Goal: Task Accomplishment & Management: Use online tool/utility

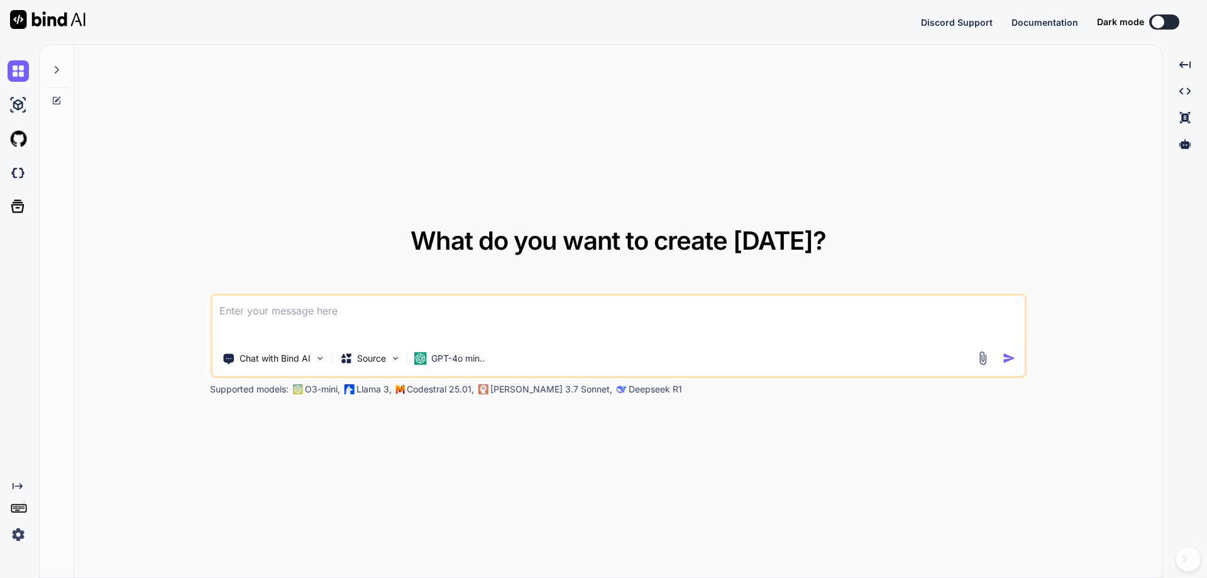
type textarea "x"
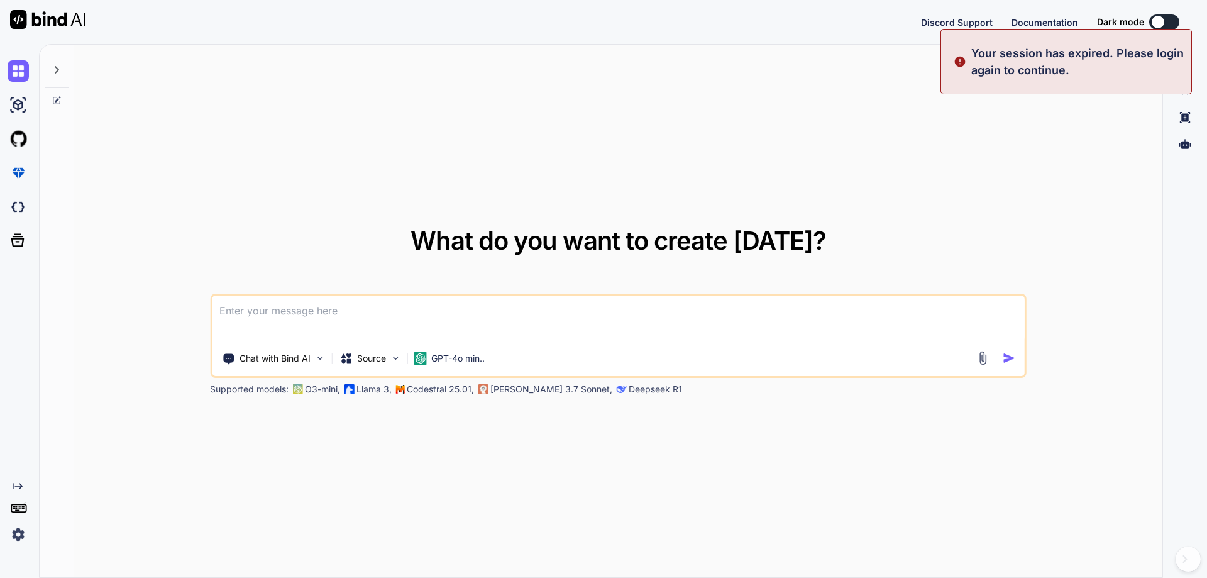
click at [1111, 65] on p "Your session has expired. Please login again to continue." at bounding box center [1077, 62] width 212 height 34
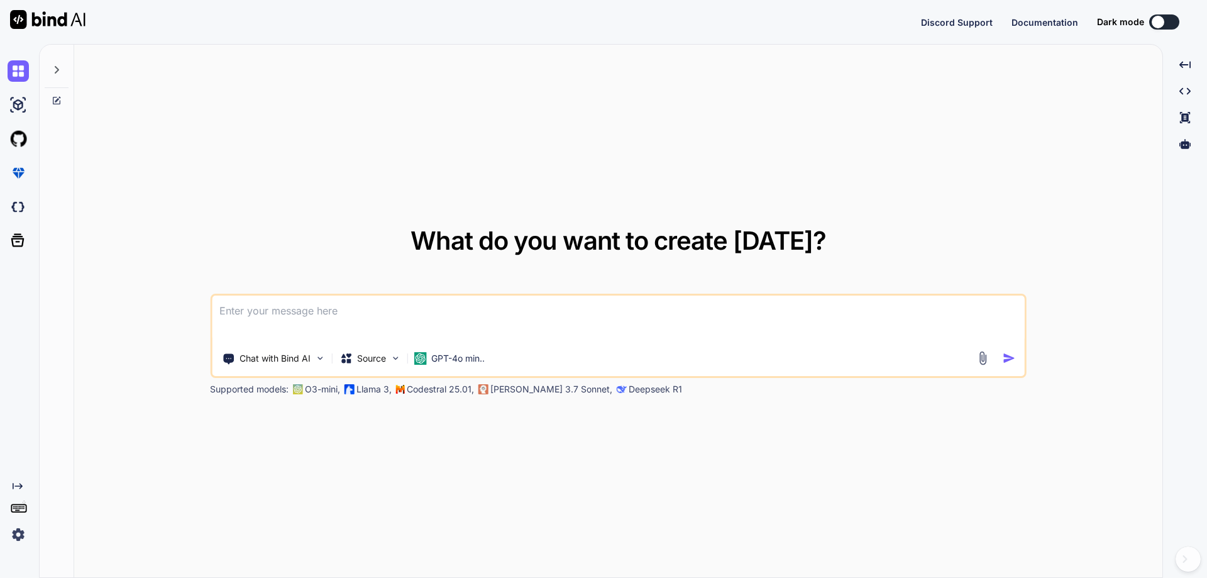
click at [705, 108] on div "What do you want to create today? Chat with Bind AI Source GPT-4o min.. Support…" at bounding box center [618, 312] width 1088 height 534
click at [18, 535] on img at bounding box center [18, 533] width 21 height 21
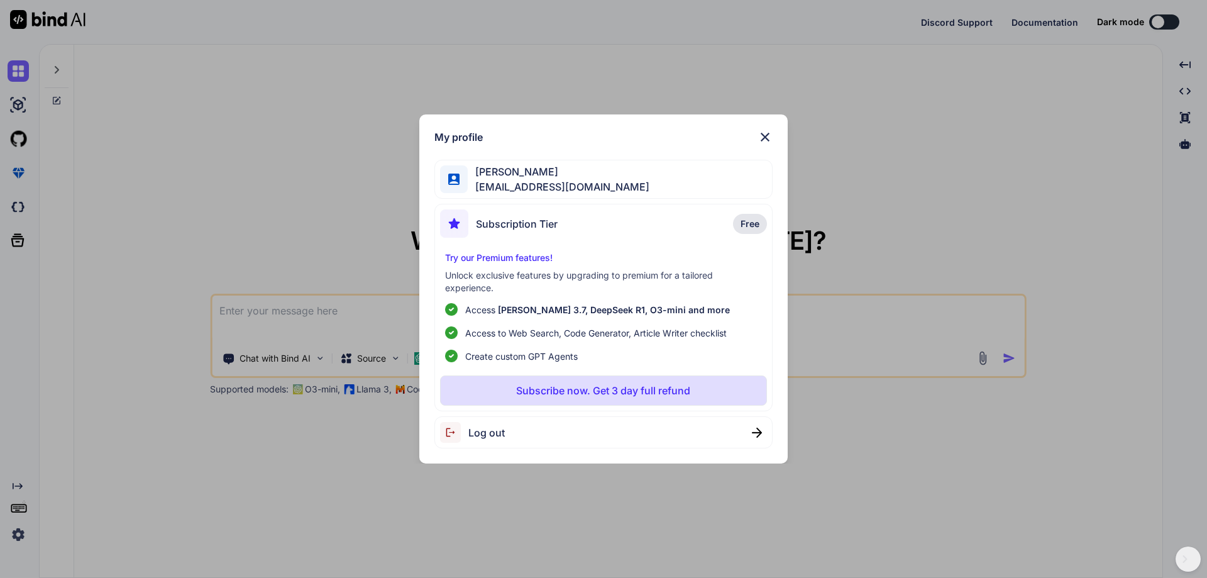
click at [618, 175] on div "Yves Beljean swissmadedirect@gmail.com" at bounding box center [603, 180] width 339 height 40
click at [453, 435] on img at bounding box center [454, 432] width 28 height 21
click at [767, 134] on img at bounding box center [764, 136] width 15 height 15
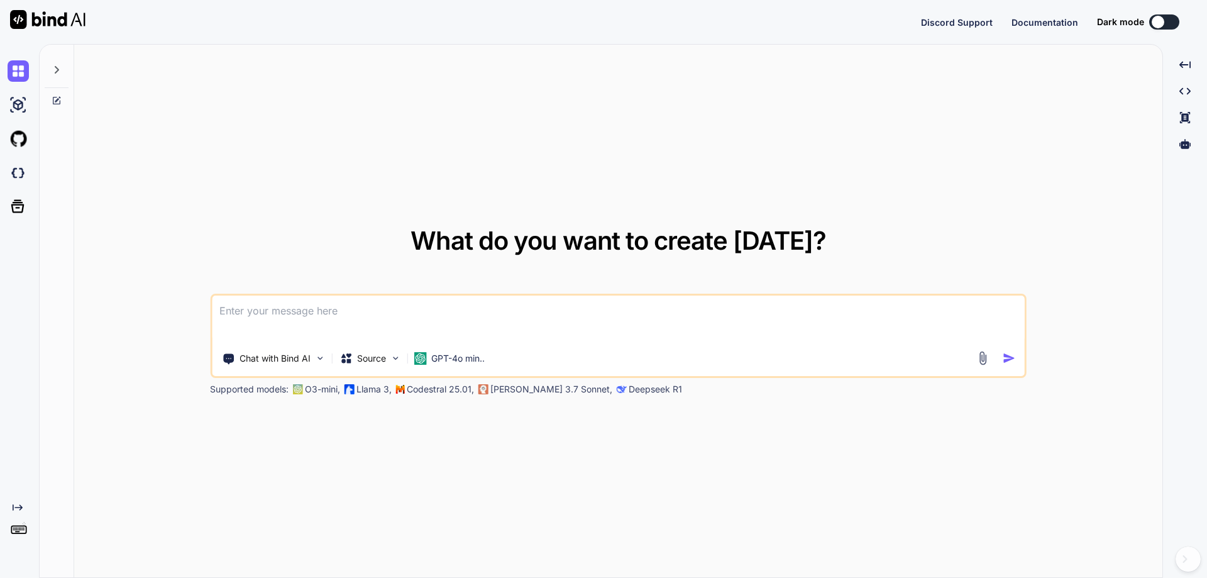
type textarea "x"
click at [1162, 18] on button "Sign in" at bounding box center [1153, 21] width 68 height 25
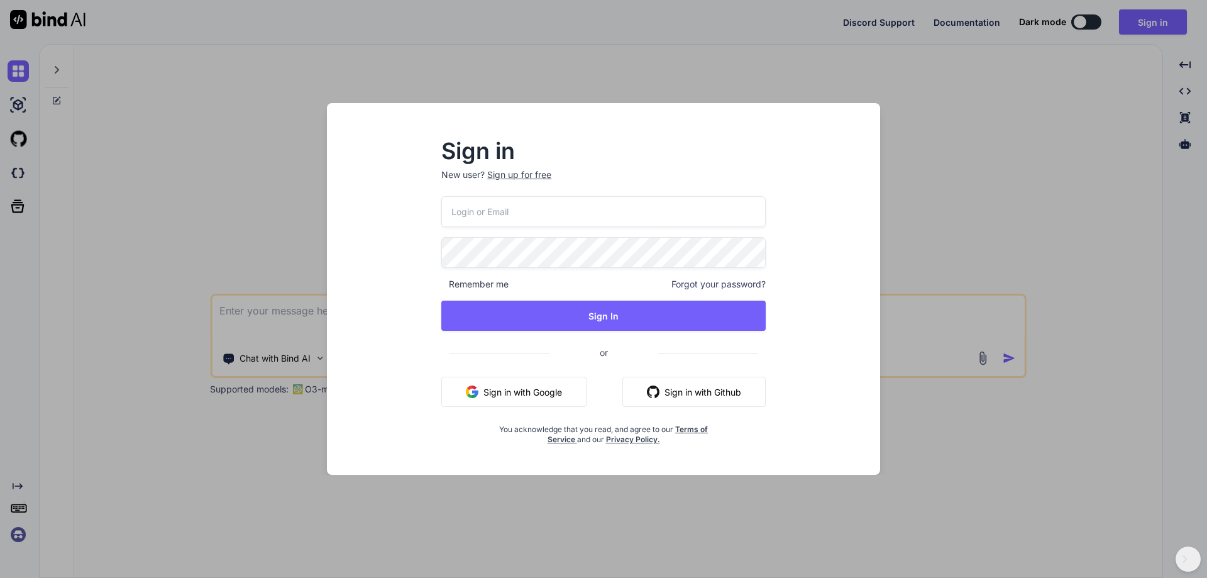
type input "swissmadedirect@gmail.com"
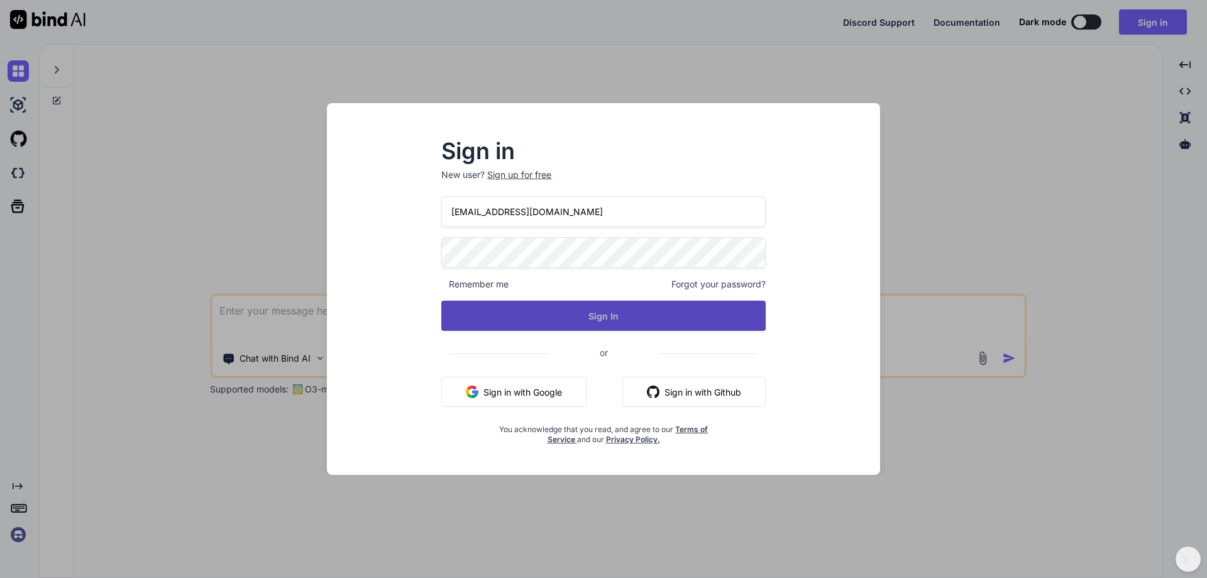
click at [601, 312] on button "Sign In" at bounding box center [603, 315] width 324 height 30
click at [601, 313] on button "Sign In" at bounding box center [603, 315] width 324 height 30
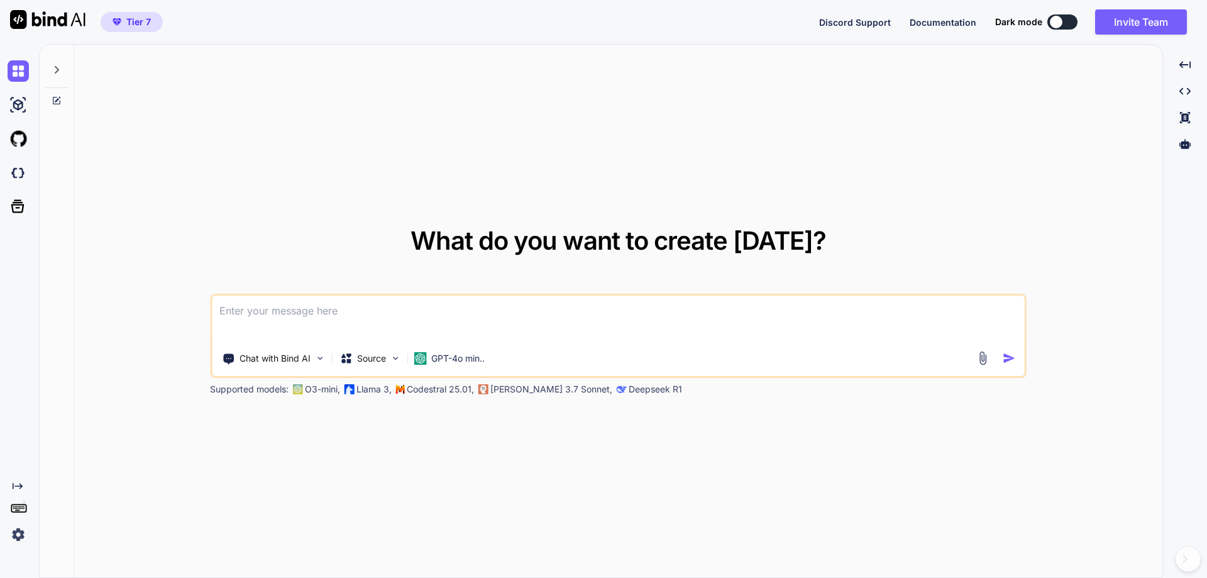
click at [19, 534] on img at bounding box center [18, 533] width 21 height 21
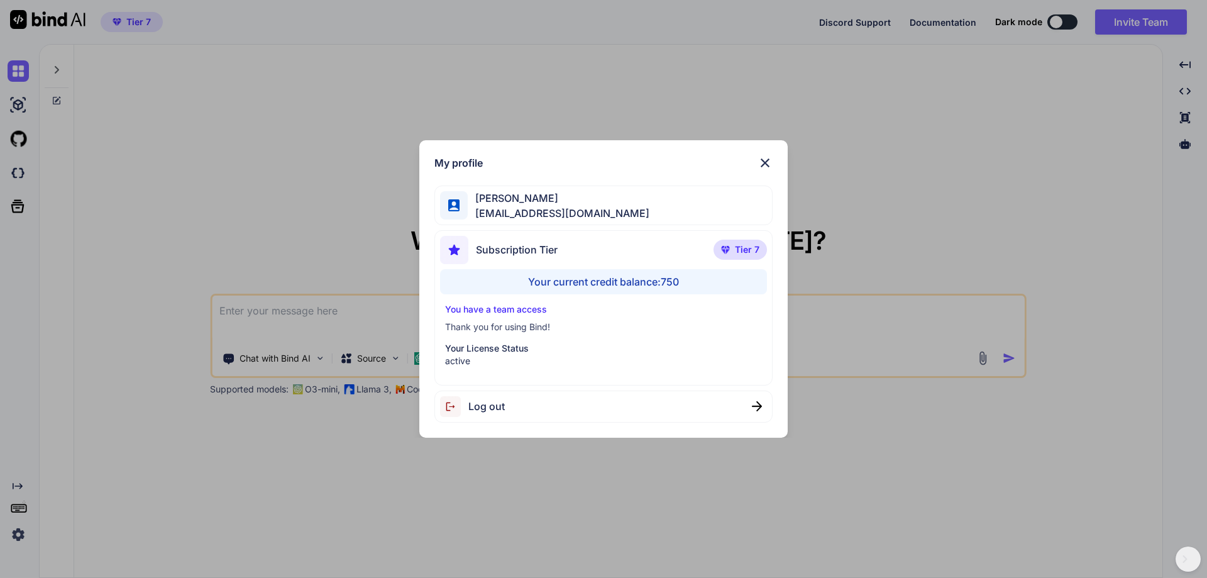
click at [299, 452] on div "My profile Yves Beljean swissmadedirect@gmail.com Subscription Tier Tier 7 Your…" at bounding box center [603, 289] width 1207 height 578
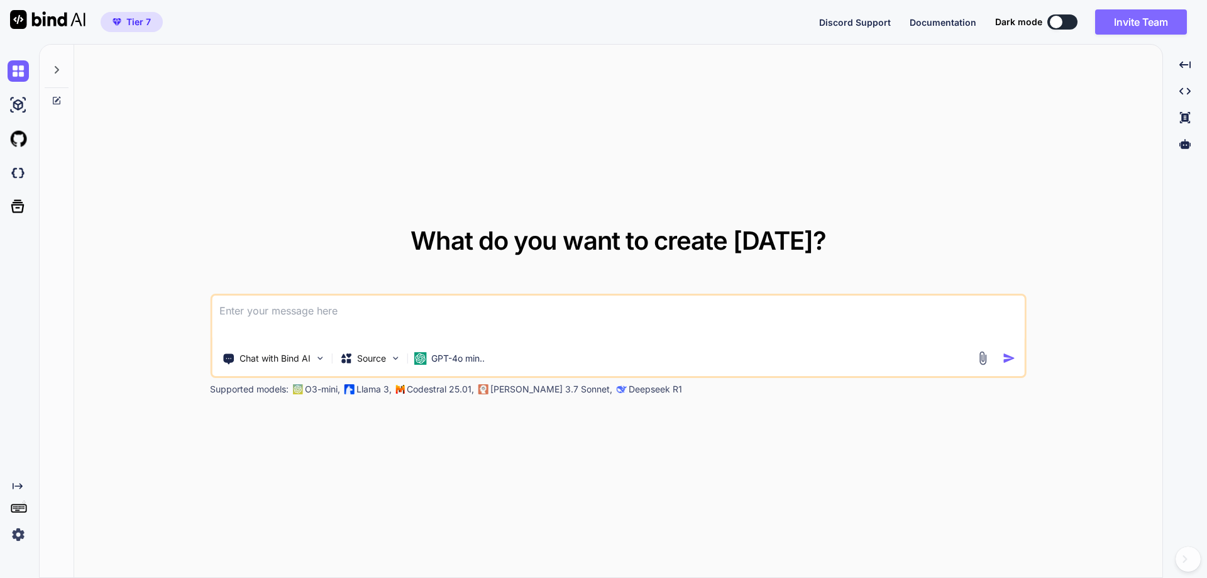
click at [1142, 16] on button "Invite Team" at bounding box center [1141, 21] width 92 height 25
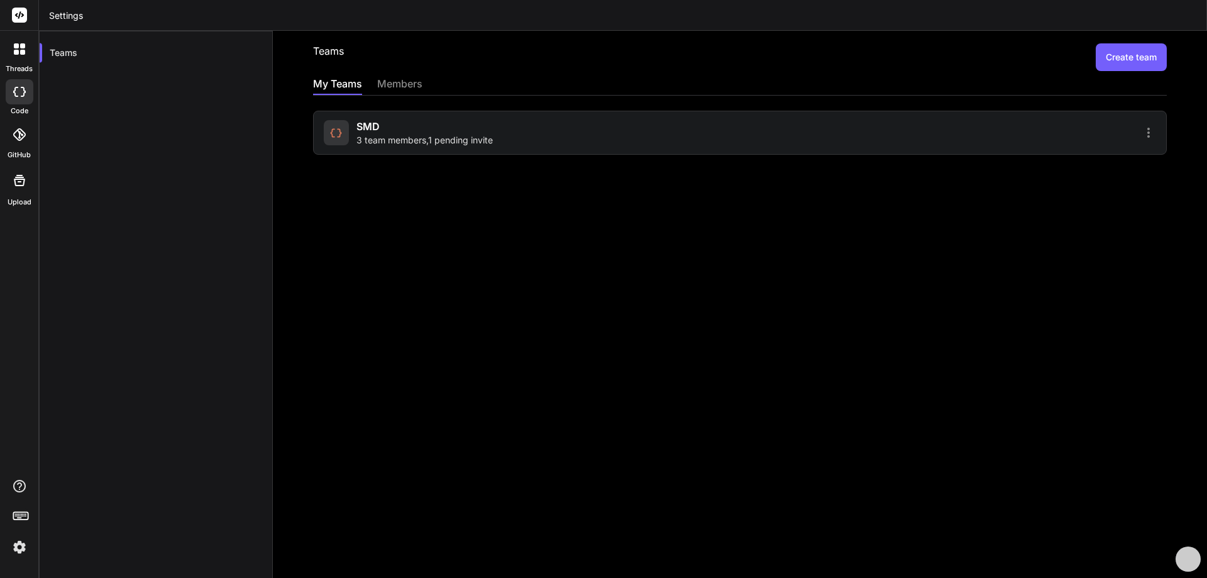
click at [413, 84] on div "members" at bounding box center [399, 85] width 45 height 18
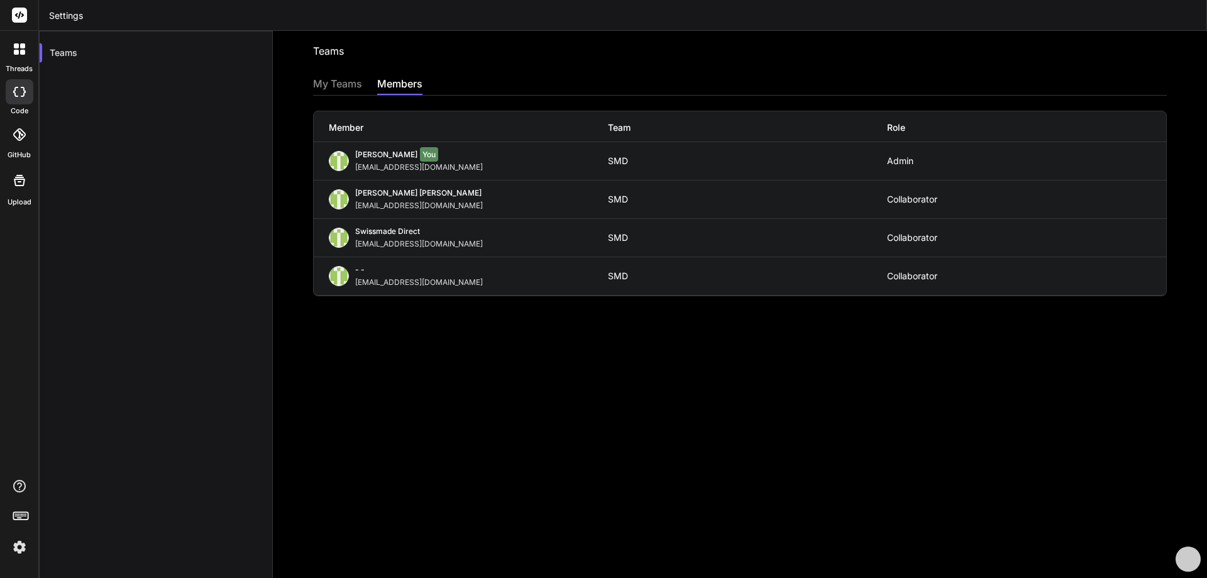
click at [647, 275] on div "SMD" at bounding box center [747, 276] width 279 height 10
click at [424, 280] on div "itsmehaidershah@gmail.com" at bounding box center [421, 282] width 133 height 10
click at [424, 281] on div "itsmehaidershah@gmail.com" at bounding box center [421, 282] width 133 height 10
click at [20, 47] on icon at bounding box center [22, 45] width 5 height 5
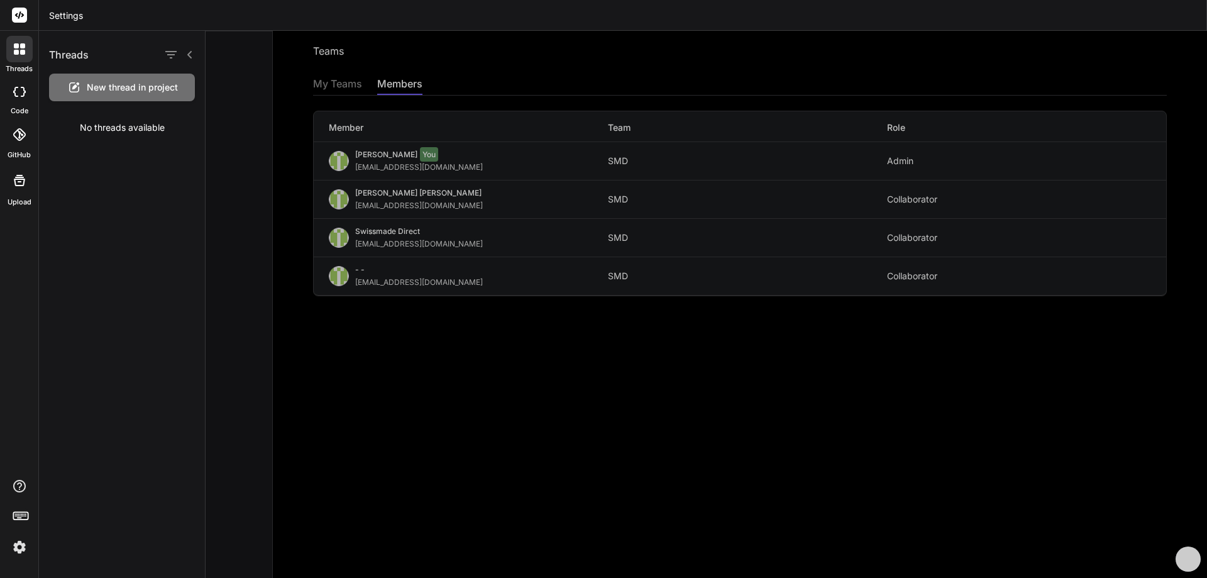
drag, startPoint x: 108, startPoint y: 239, endPoint x: 123, endPoint y: 225, distance: 20.0
click at [108, 238] on div "Threads New thread in project No threads available" at bounding box center [122, 304] width 167 height 547
click at [21, 56] on div at bounding box center [19, 49] width 26 height 26
click at [20, 141] on div at bounding box center [20, 135] width 28 height 28
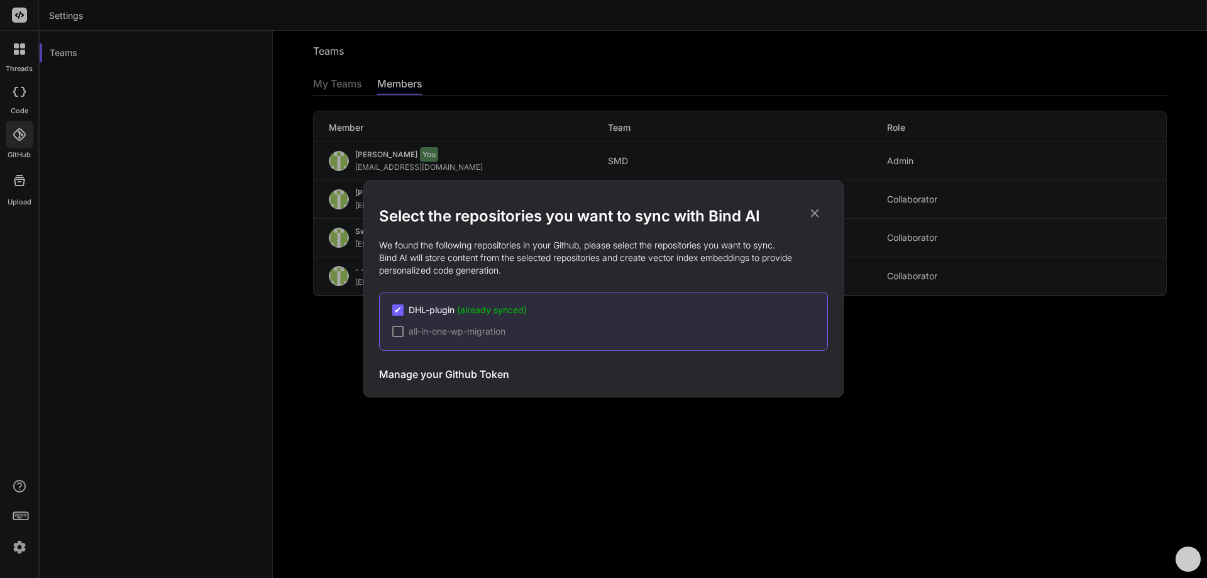
click at [14, 94] on div "Select the repositories you want to sync with Bind AI We found the following re…" at bounding box center [603, 289] width 1207 height 578
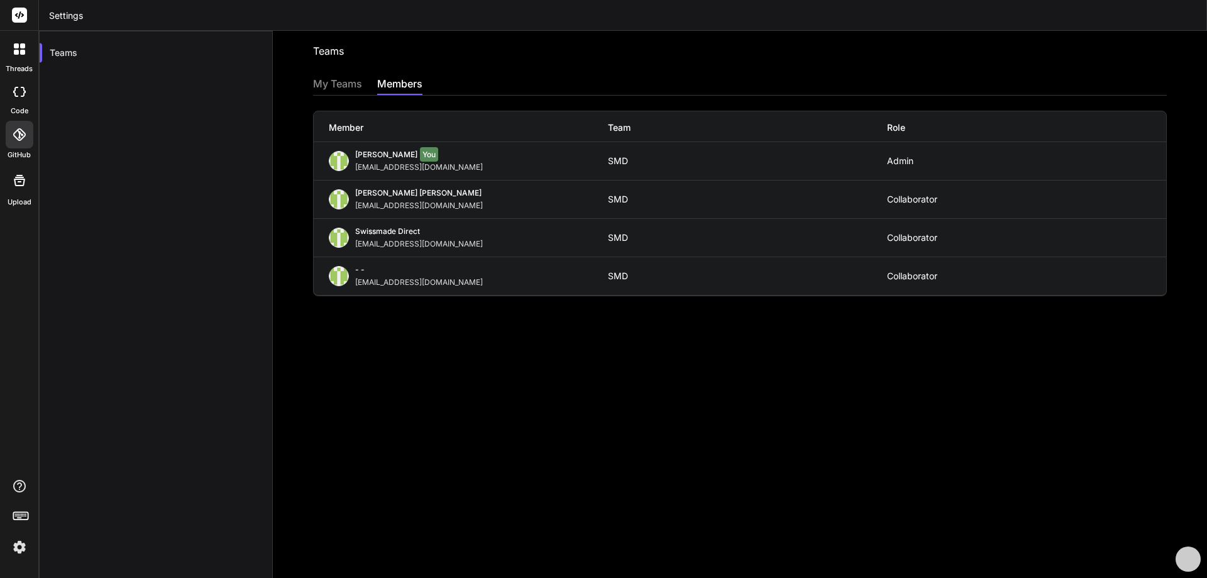
click at [342, 79] on div "My Teams" at bounding box center [337, 85] width 49 height 18
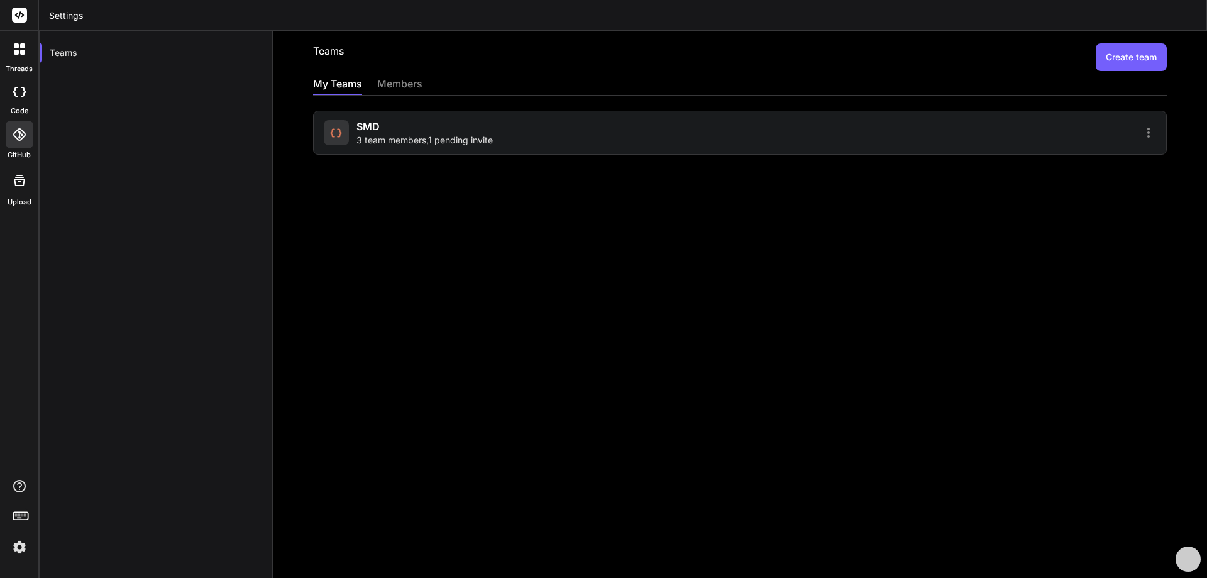
click at [518, 211] on div "Teams Create team My Teams members SMD 3 team members , 1 pending invite" at bounding box center [740, 304] width 934 height 547
click at [408, 84] on div "members" at bounding box center [399, 85] width 45 height 18
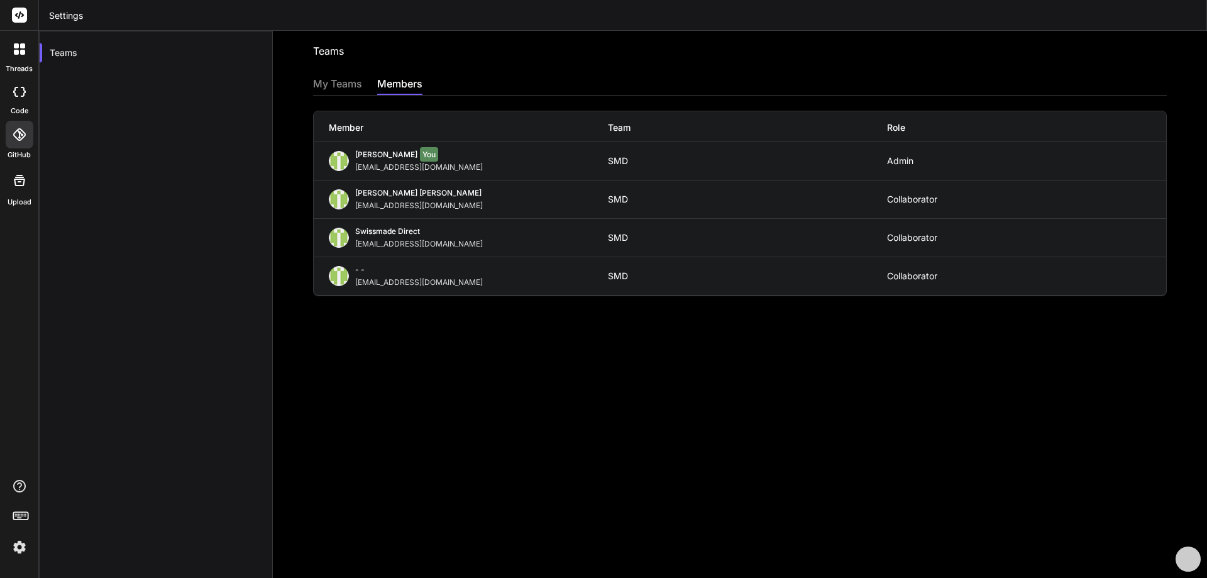
click at [329, 84] on div "My Teams" at bounding box center [337, 85] width 49 height 18
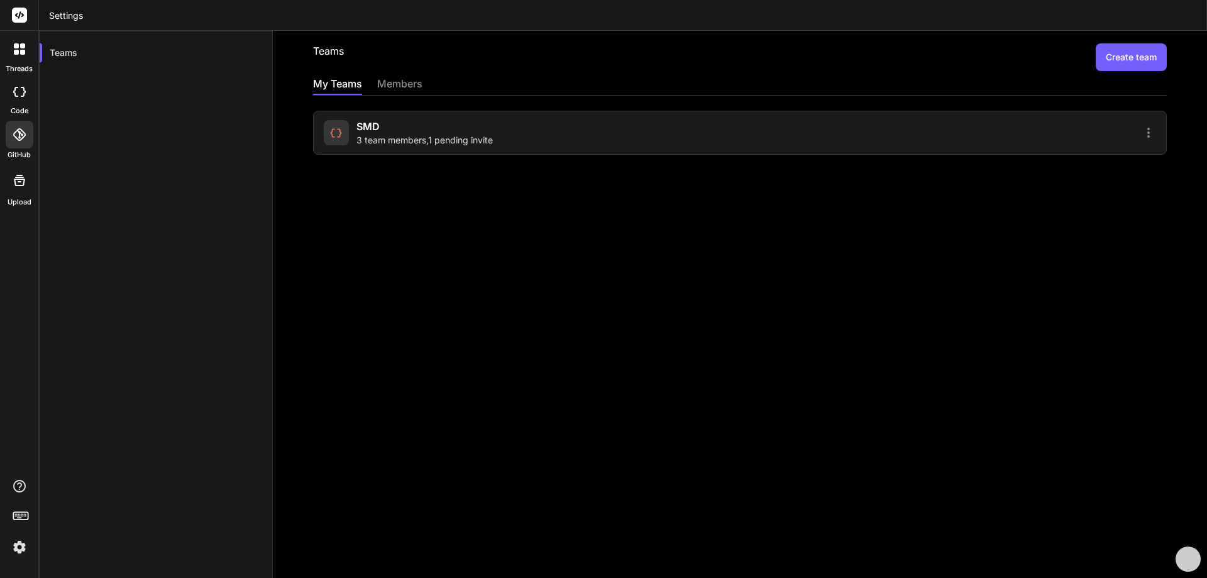
click at [16, 50] on icon at bounding box center [16, 52] width 5 height 5
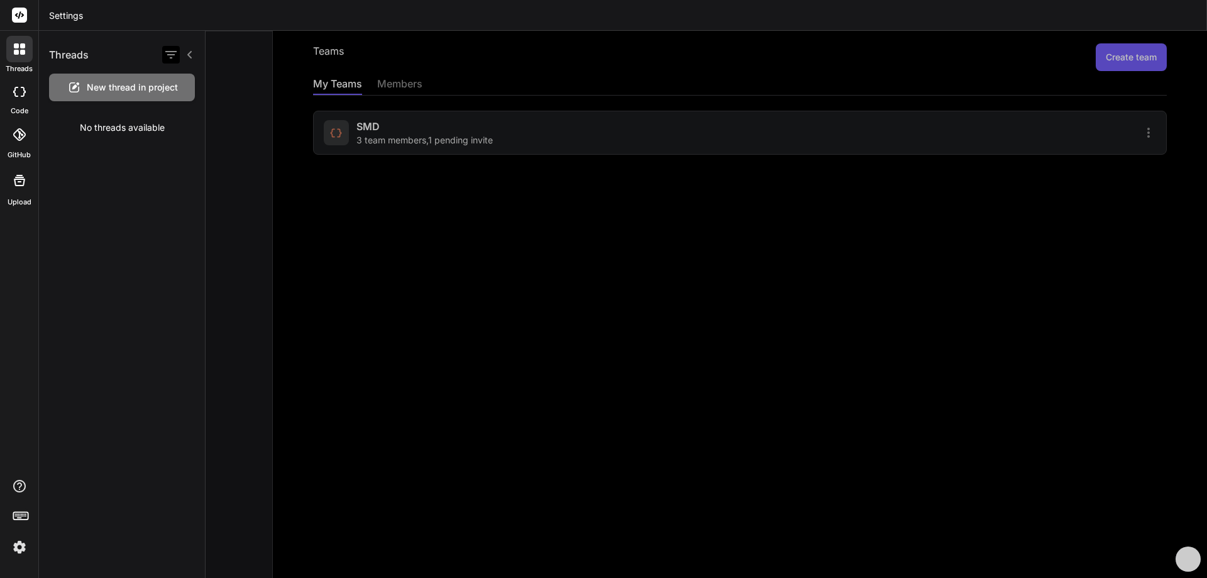
click at [175, 55] on icon "button" at bounding box center [170, 55] width 11 height 8
click at [64, 187] on div "Threads New thread in project No threads available" at bounding box center [122, 304] width 167 height 547
click at [13, 87] on icon at bounding box center [19, 92] width 13 height 10
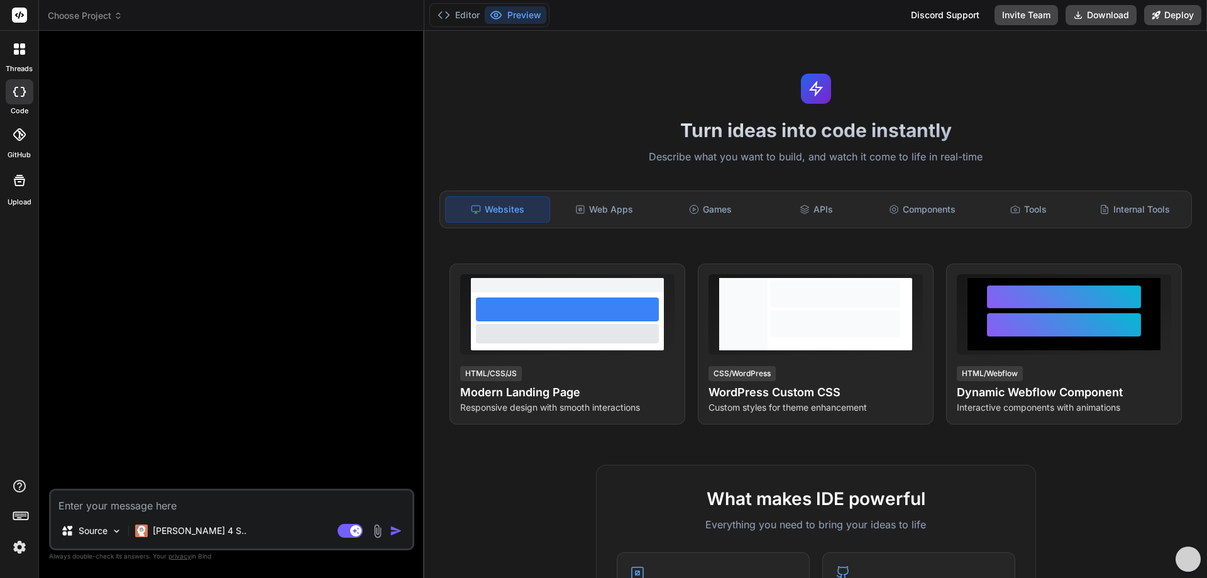
click at [14, 145] on div at bounding box center [20, 135] width 28 height 28
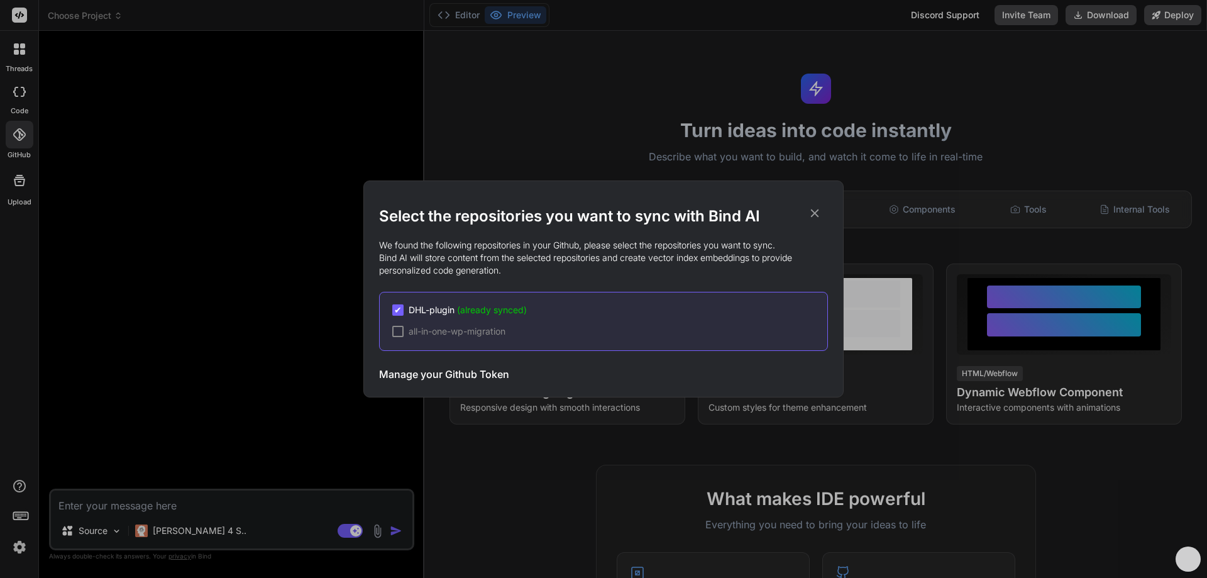
click at [18, 193] on div "Select the repositories you want to sync with Bind AI We found the following re…" at bounding box center [603, 289] width 1207 height 578
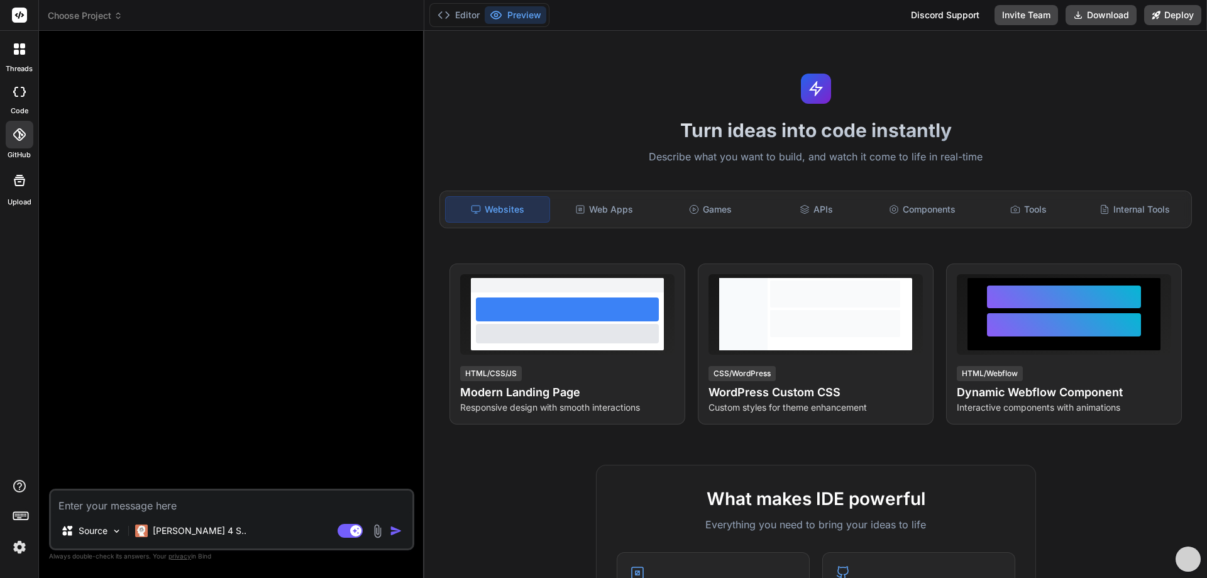
click at [219, 281] on div at bounding box center [233, 264] width 363 height 447
type textarea "x"
click at [947, 11] on div "Discord Support" at bounding box center [945, 15] width 84 height 20
click at [224, 275] on div at bounding box center [233, 264] width 363 height 447
click at [18, 540] on img at bounding box center [19, 546] width 21 height 21
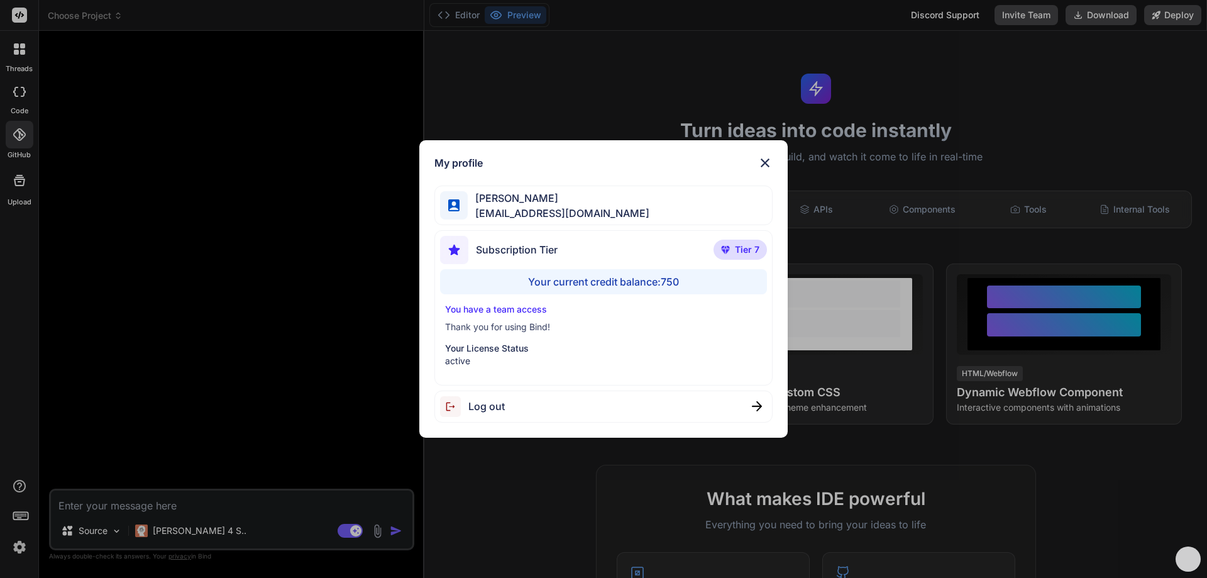
click at [243, 352] on div "My profile Yves Beljean swissmadedirect@gmail.com Subscription Tier Tier 7 Your…" at bounding box center [603, 289] width 1207 height 578
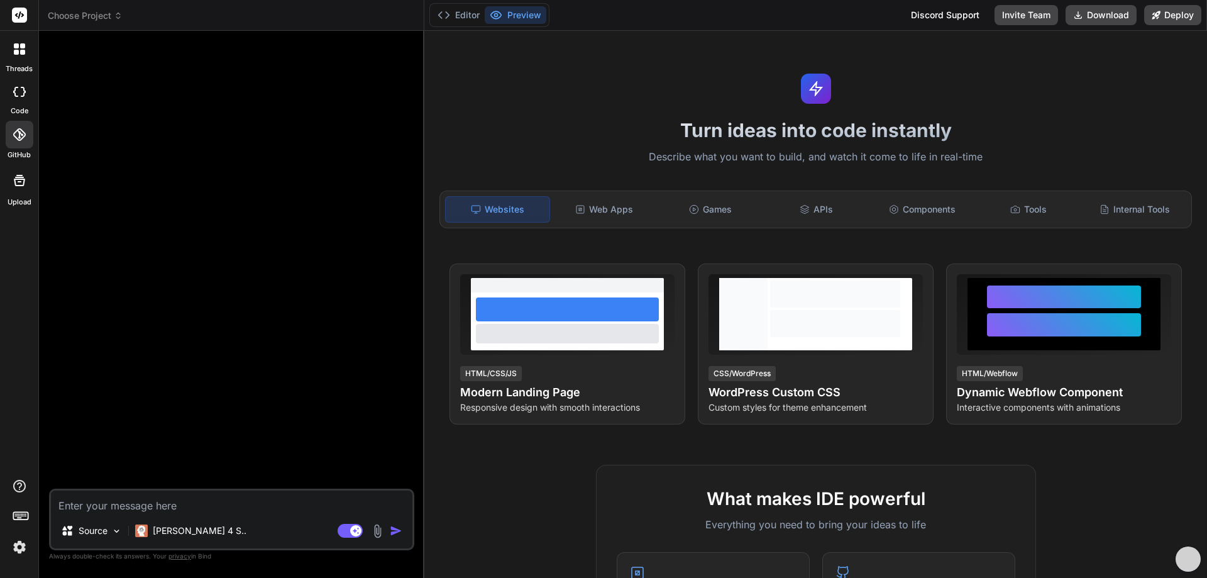
click at [17, 47] on icon at bounding box center [16, 45] width 5 height 5
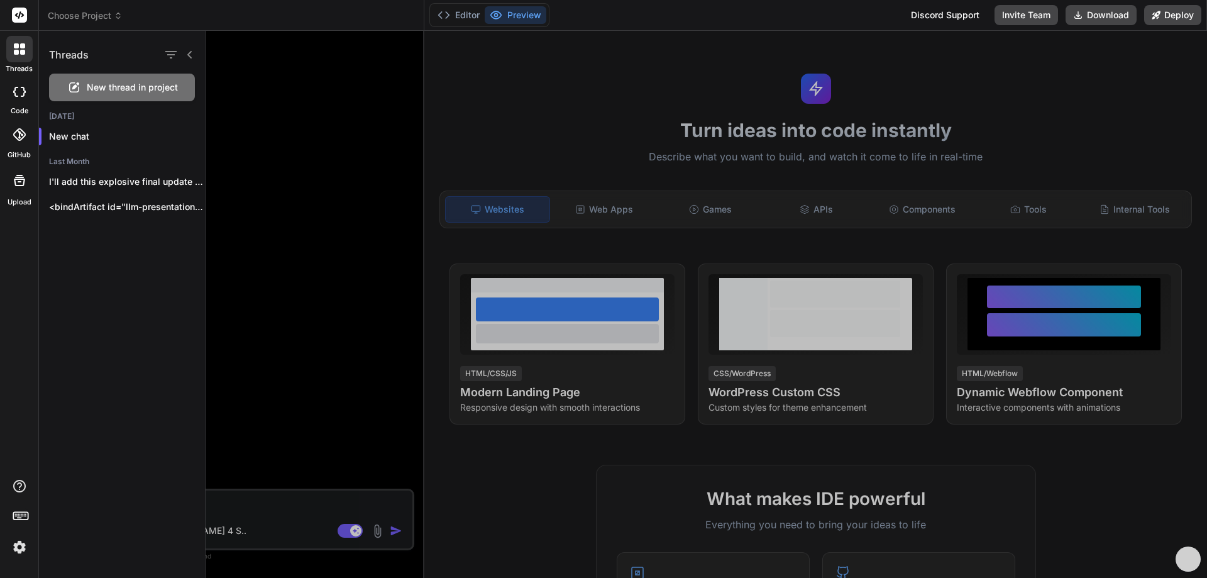
click at [14, 11] on rect at bounding box center [19, 15] width 15 height 15
click at [18, 16] on rect at bounding box center [19, 15] width 15 height 15
click at [170, 55] on icon "button" at bounding box center [170, 55] width 11 height 8
click at [18, 543] on img at bounding box center [19, 546] width 21 height 21
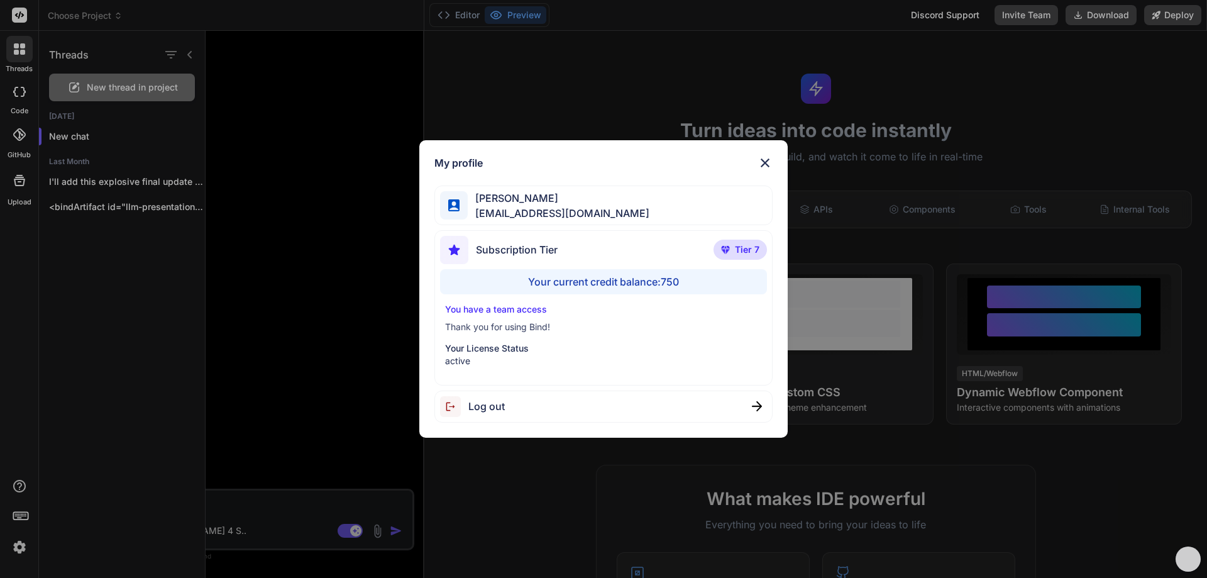
click at [326, 356] on div "My profile Yves Beljean swissmadedirect@gmail.com Subscription Tier Tier 7 Your…" at bounding box center [603, 289] width 1207 height 578
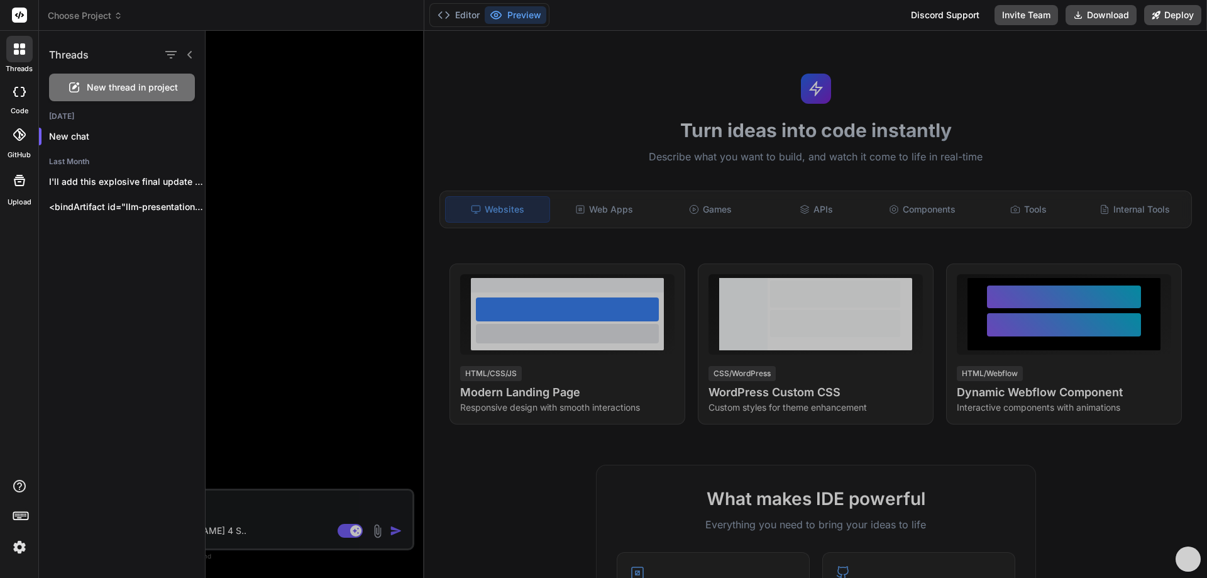
click at [343, 529] on div at bounding box center [705, 304] width 1001 height 547
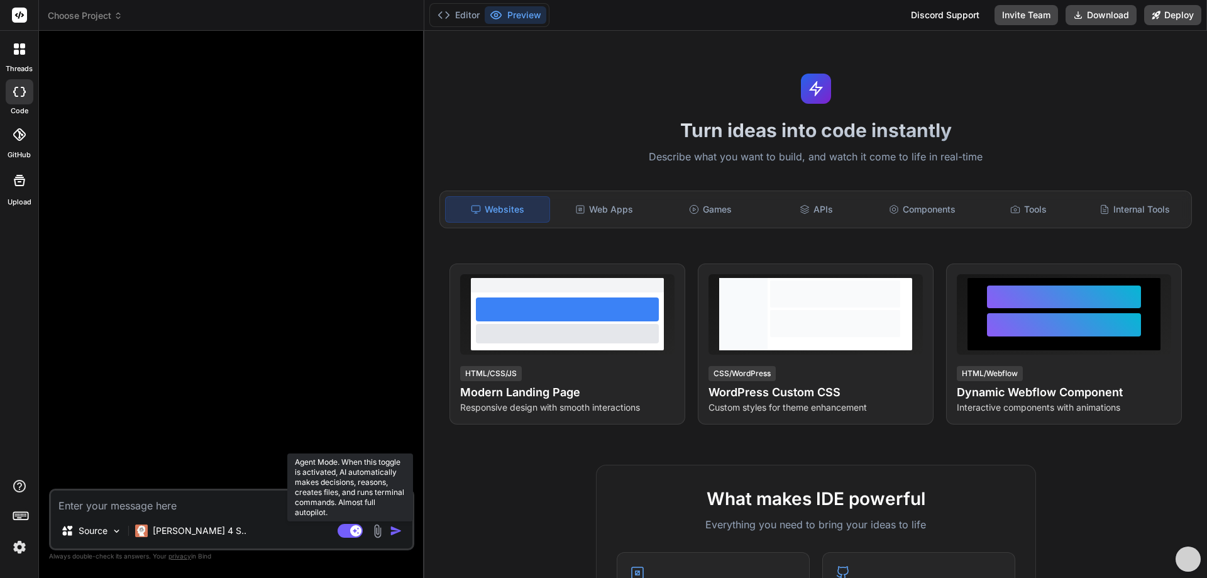
click at [342, 528] on rect at bounding box center [349, 530] width 25 height 14
click at [360, 531] on rect at bounding box center [349, 530] width 25 height 14
click at [328, 266] on div at bounding box center [233, 264] width 363 height 447
click at [22, 88] on icon at bounding box center [19, 92] width 13 height 10
click at [18, 48] on icon at bounding box center [19, 48] width 11 height 11
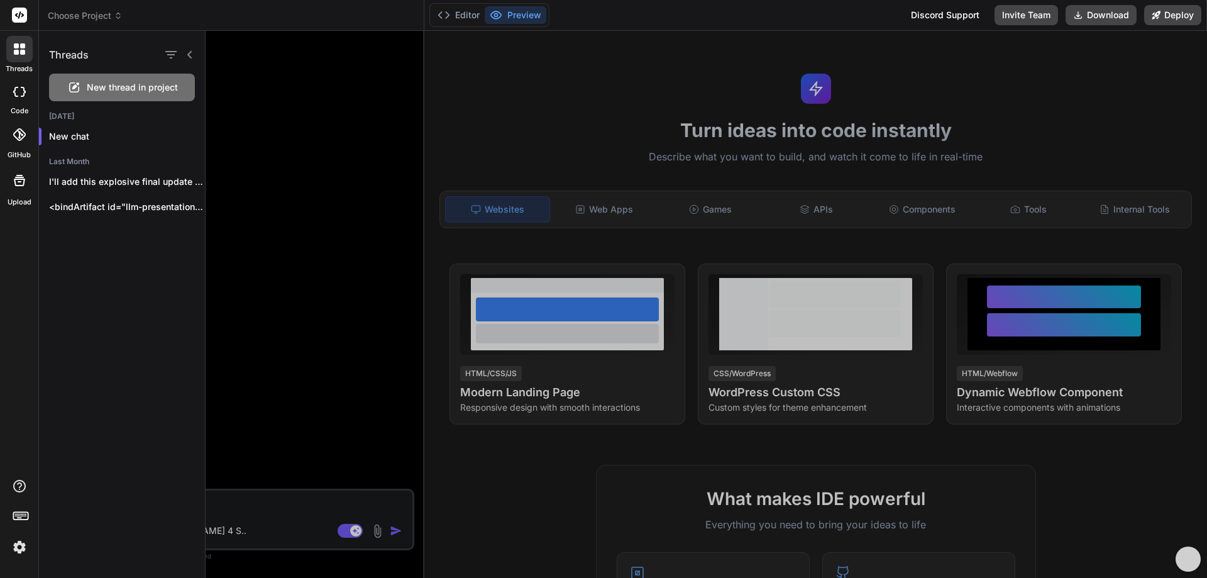
click at [82, 10] on span "Choose Project" at bounding box center [85, 15] width 75 height 13
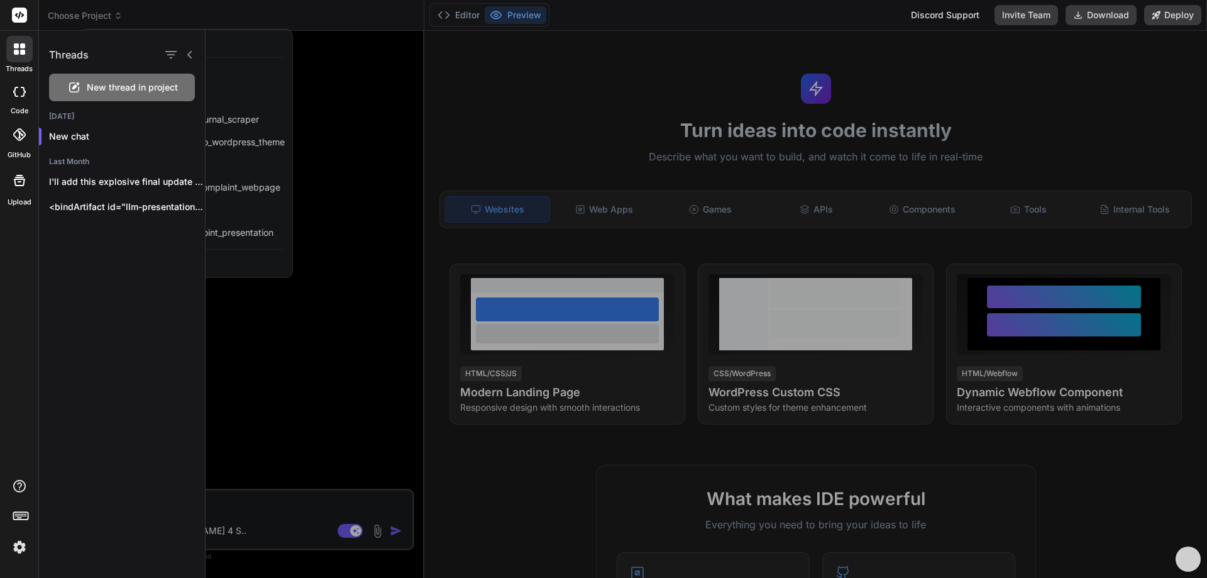
click at [192, 56] on icon at bounding box center [190, 55] width 10 height 10
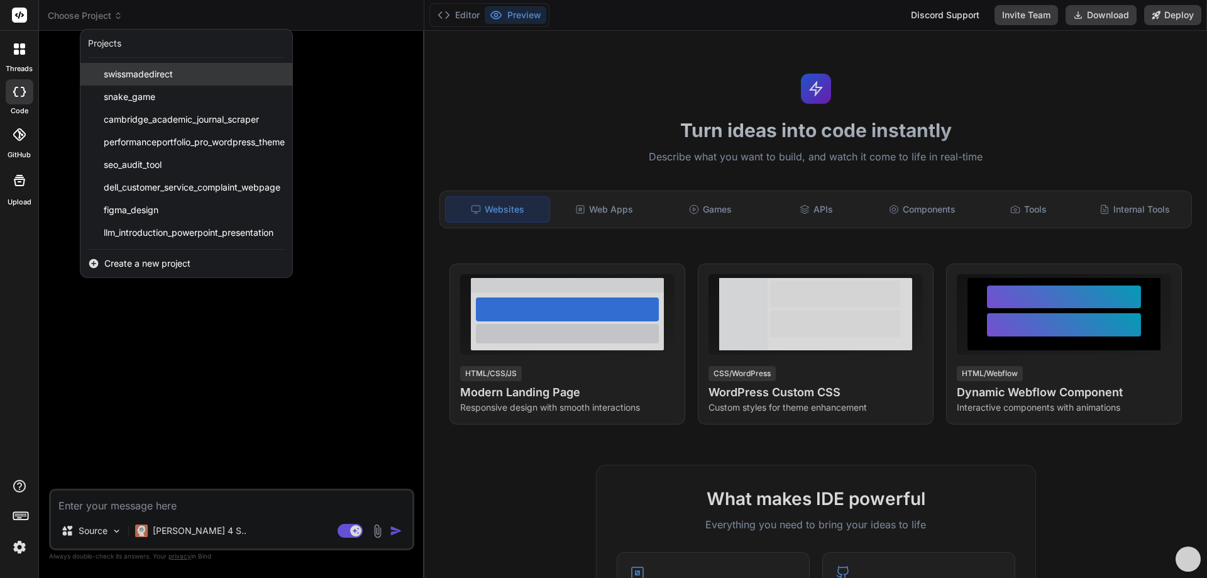
click at [154, 74] on span "swissmadedirect" at bounding box center [138, 74] width 69 height 13
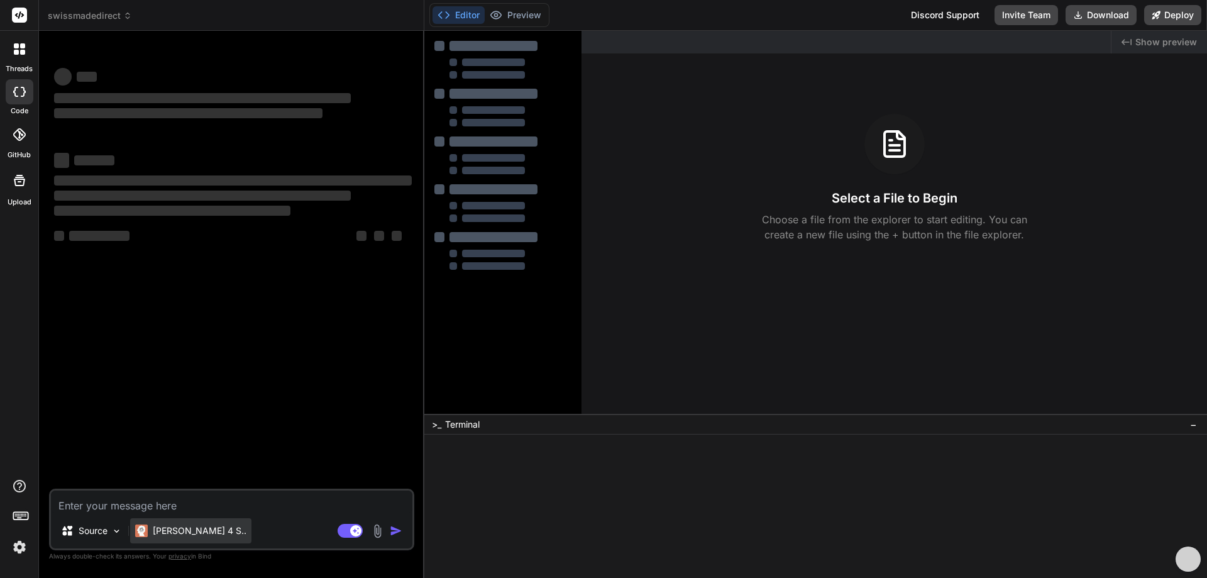
click at [165, 529] on p "[PERSON_NAME] 4 S.." at bounding box center [200, 530] width 94 height 13
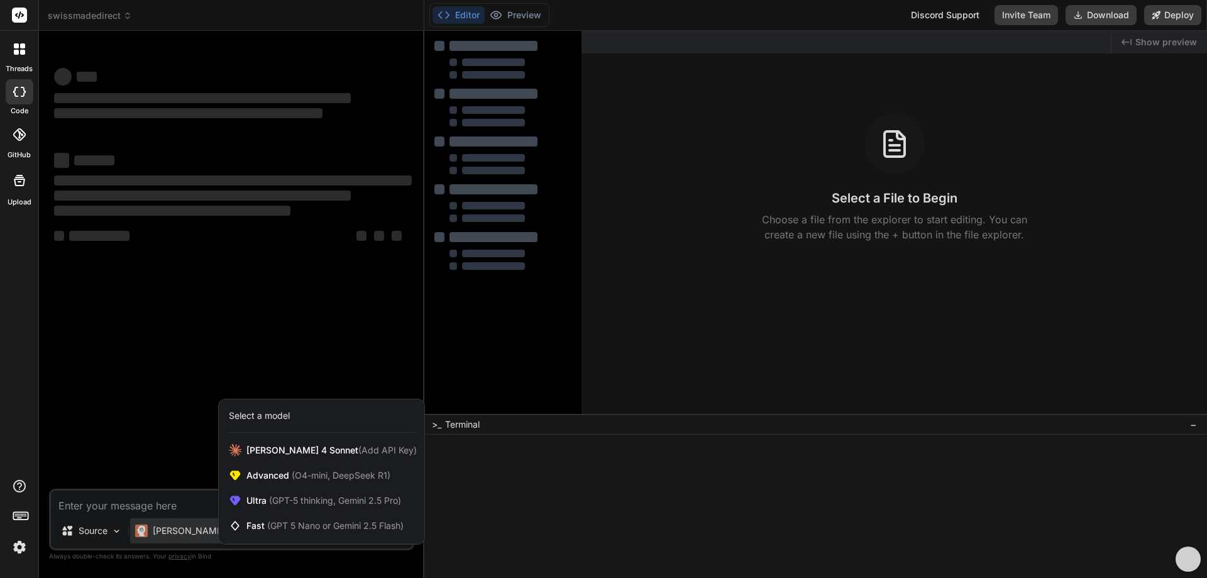
click at [13, 14] on rect at bounding box center [19, 15] width 15 height 15
click at [18, 13] on rect at bounding box center [19, 15] width 15 height 15
click at [166, 355] on div at bounding box center [603, 289] width 1207 height 578
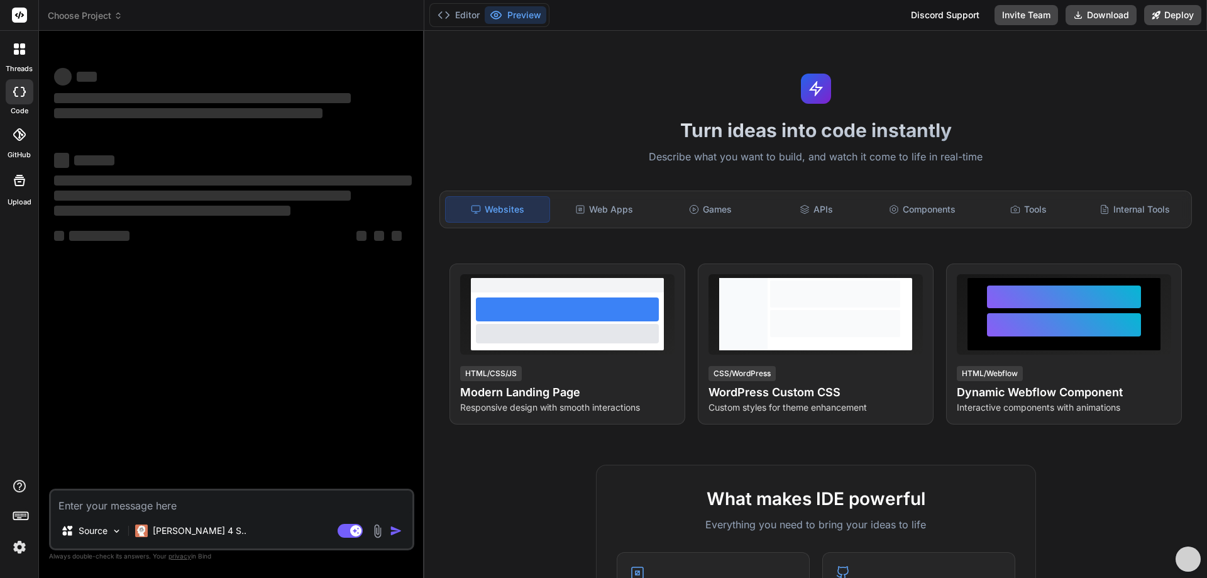
click at [246, 326] on div "‌ ‌ ‌ ‌ ‌ ‌ ‌ ‌ ‌ ‌ ‌ ‌ ‌ ‌" at bounding box center [233, 264] width 363 height 447
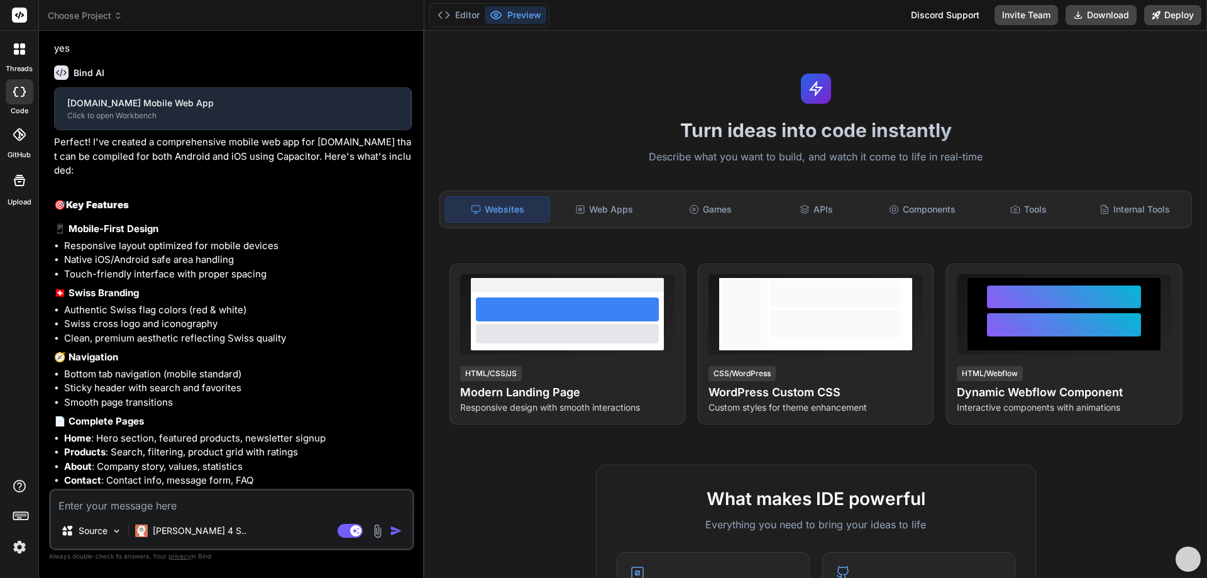
scroll to position [346, 0]
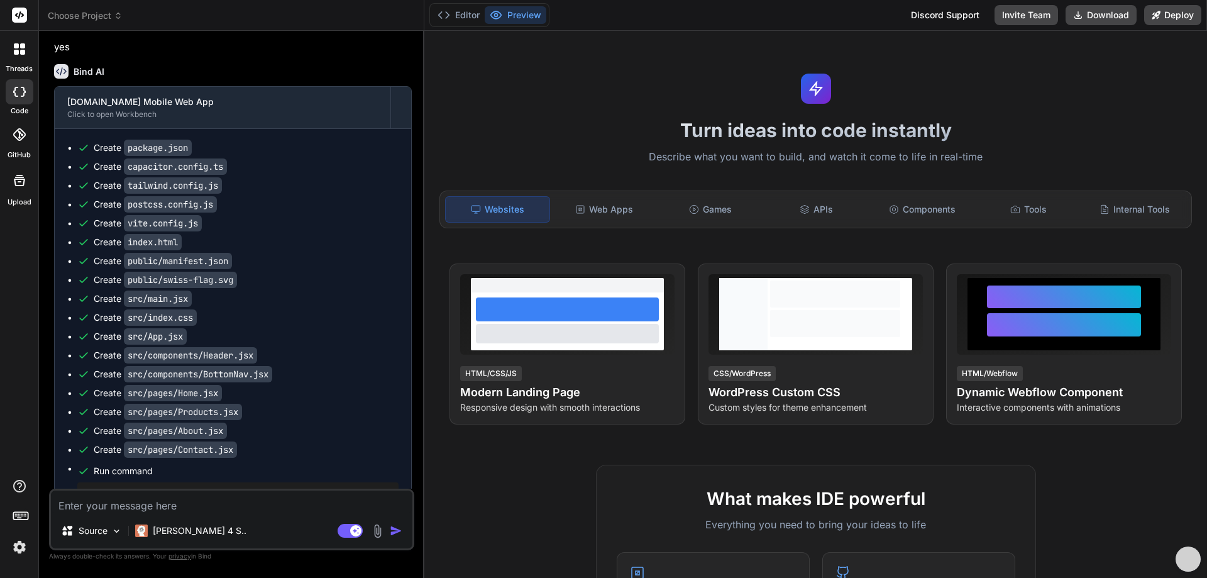
click at [363, 55] on div "You yes" at bounding box center [233, 34] width 358 height 42
click at [21, 49] on icon at bounding box center [19, 48] width 11 height 11
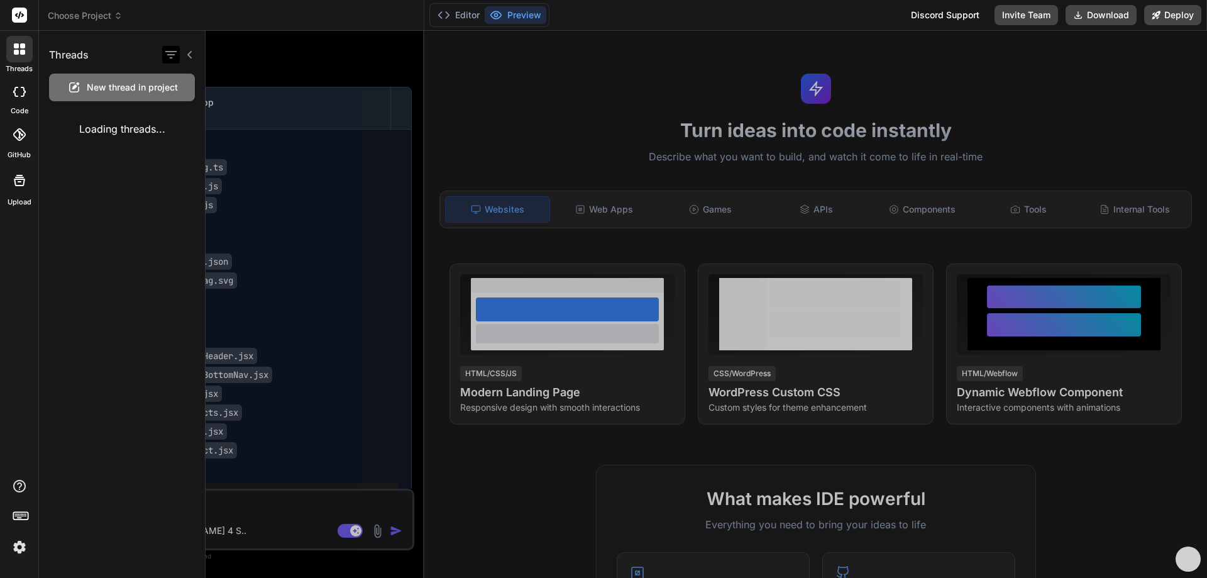
click at [167, 55] on icon "button" at bounding box center [170, 54] width 15 height 15
click at [21, 13] on icon at bounding box center [19, 15] width 9 height 8
click at [283, 535] on div at bounding box center [705, 304] width 1001 height 547
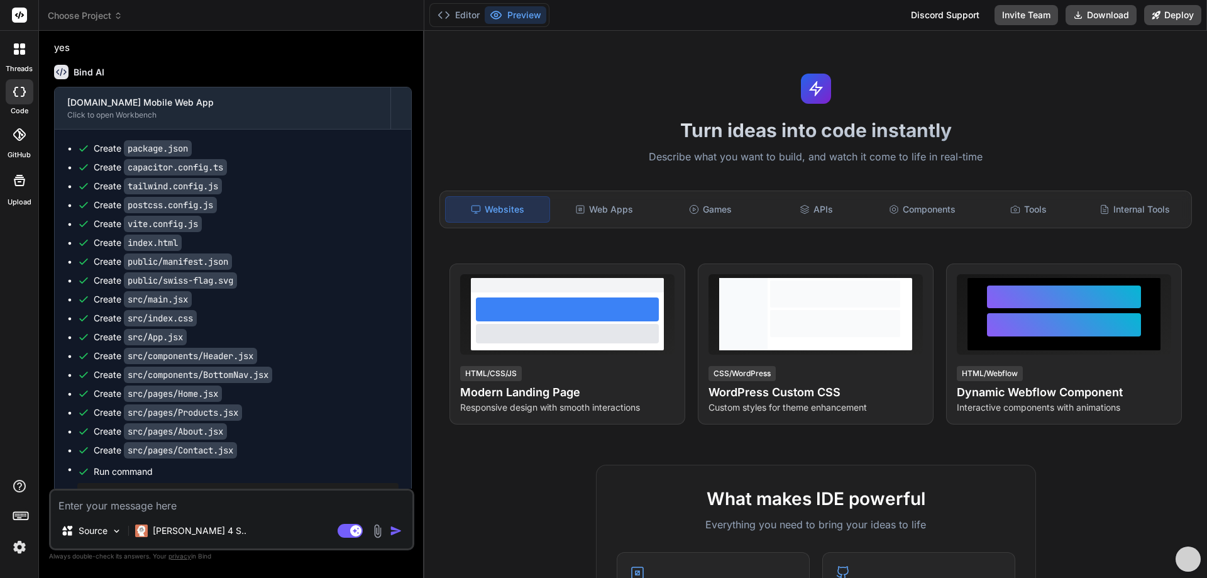
click at [74, 33] on div "You" at bounding box center [233, 25] width 358 height 15
click at [17, 50] on icon at bounding box center [16, 52] width 5 height 5
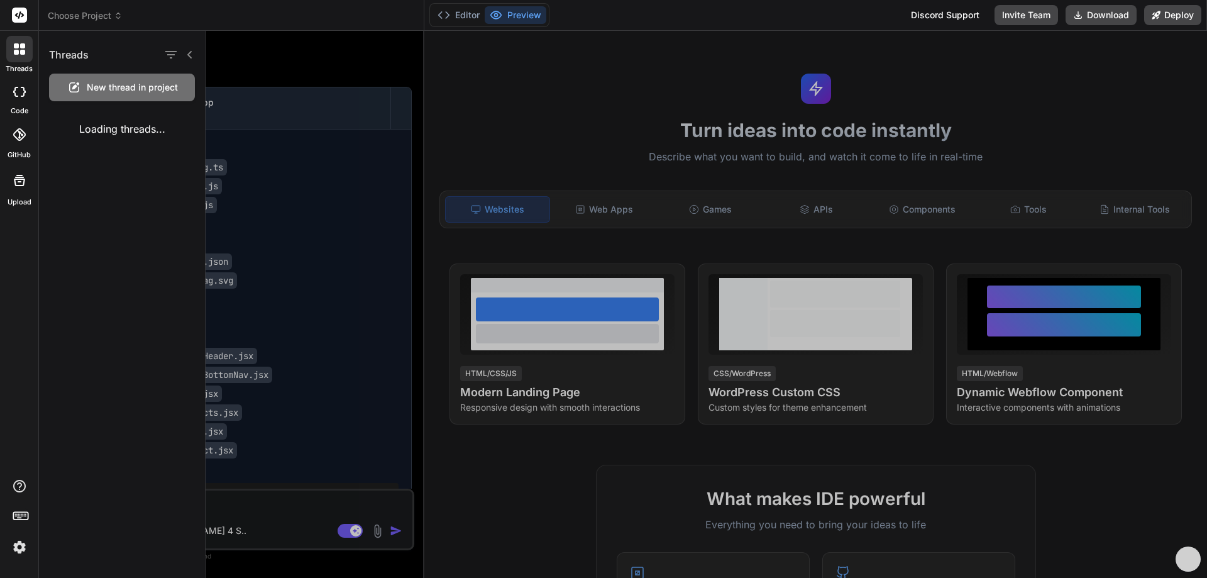
click at [117, 82] on span "New thread in project" at bounding box center [132, 87] width 91 height 13
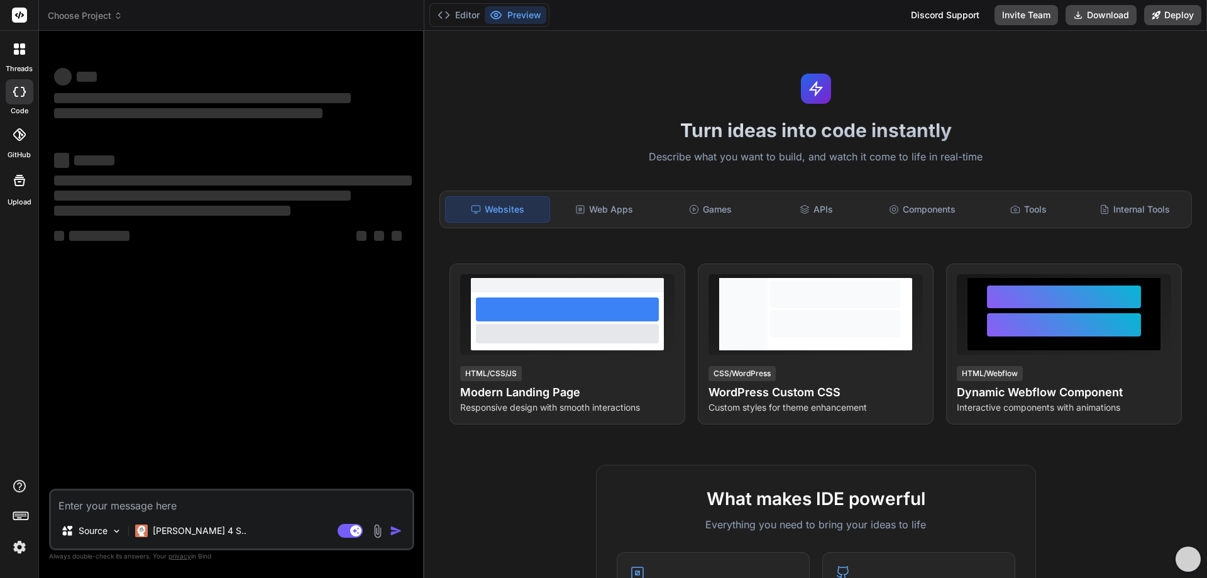
type textarea "x"
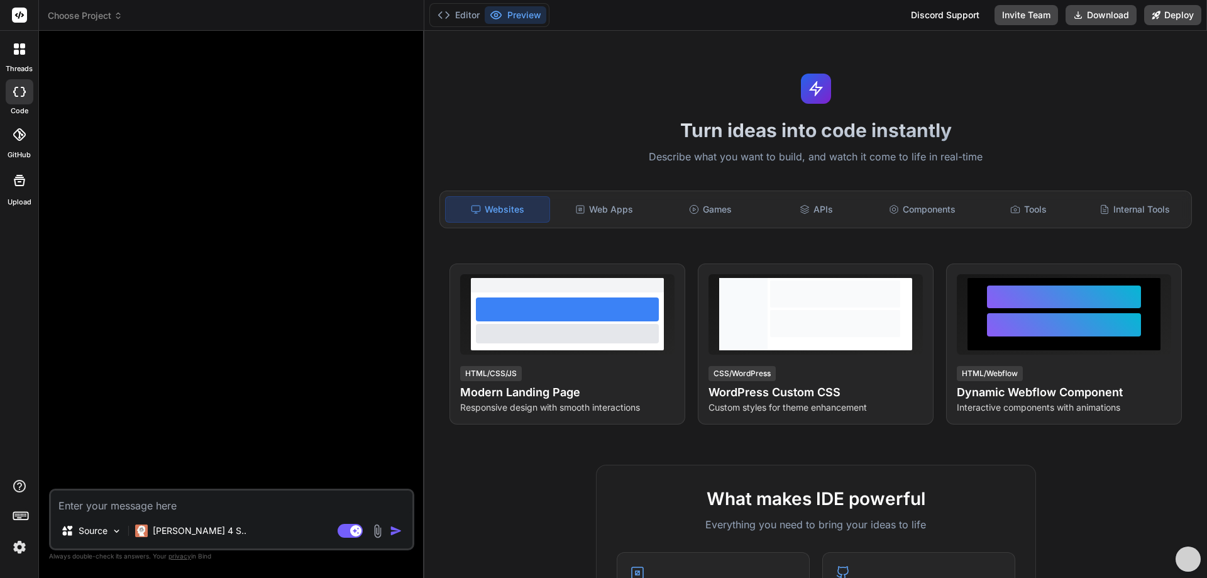
click at [518, 16] on button "Preview" at bounding box center [516, 15] width 62 height 18
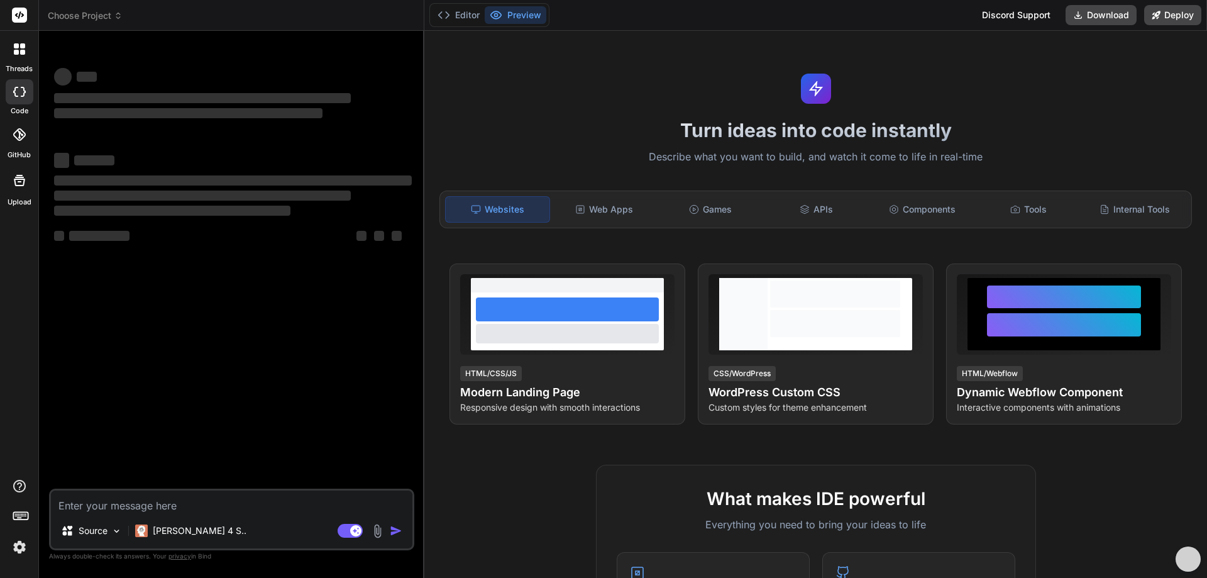
type textarea "x"
click at [22, 544] on img at bounding box center [19, 546] width 21 height 21
